Goal: Information Seeking & Learning: Learn about a topic

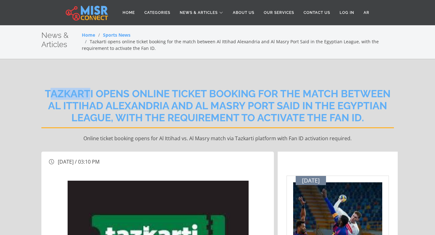
drag, startPoint x: 48, startPoint y: 91, endPoint x: 88, endPoint y: 93, distance: 40.1
click at [88, 93] on h2 "Tazkarti opens online ticket booking for the match between Al Ittihad Alexandri…" at bounding box center [217, 108] width 352 height 40
click at [51, 93] on h2 "Tazkarti opens online ticket booking for the match between Al Ittihad Alexandri…" at bounding box center [217, 108] width 352 height 40
drag, startPoint x: 46, startPoint y: 91, endPoint x: 91, endPoint y: 99, distance: 45.5
click at [91, 99] on h2 "Tazkarti opens online ticket booking for the match between Al Ittihad Alexandri…" at bounding box center [217, 108] width 352 height 40
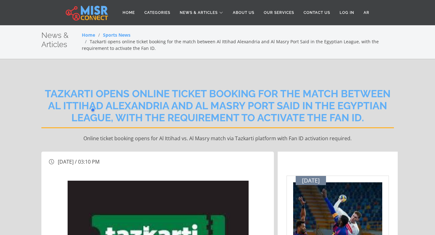
click at [99, 88] on div "Tazkarti opens online ticket booking for the match between Al Ittihad Alexandri…" at bounding box center [217, 114] width 352 height 73
click at [44, 96] on h2 "Tazkarti opens online ticket booking for the match between Al Ittihad Alexandri…" at bounding box center [217, 108] width 352 height 40
drag, startPoint x: 47, startPoint y: 92, endPoint x: 96, endPoint y: 91, distance: 48.9
click at [96, 91] on h2 "Tazkarti opens online ticket booking for the match between Al Ittihad Alexandri…" at bounding box center [217, 108] width 352 height 40
copy h2 "Tazkarti"
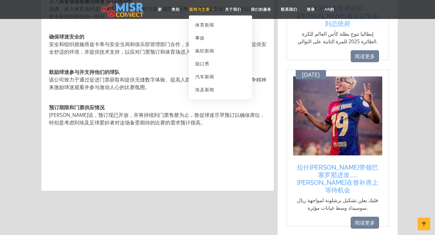
scroll to position [410, 0]
